Goal: Task Accomplishment & Management: Use online tool/utility

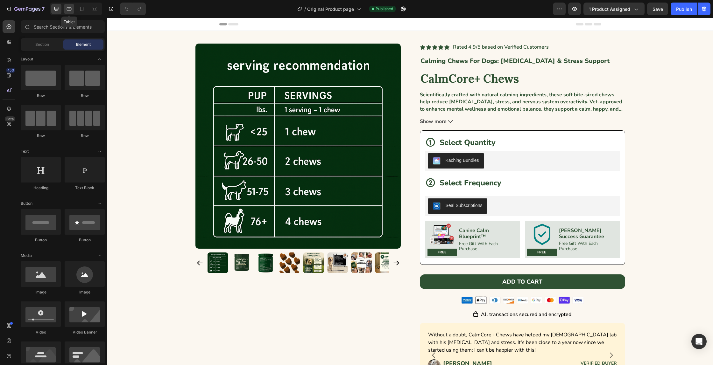
click at [72, 9] on icon at bounding box center [69, 9] width 6 height 6
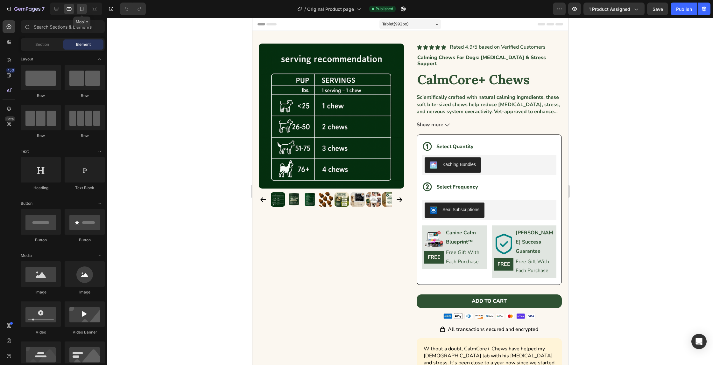
click at [83, 9] on icon at bounding box center [82, 9] width 4 height 4
